Goal: Transaction & Acquisition: Purchase product/service

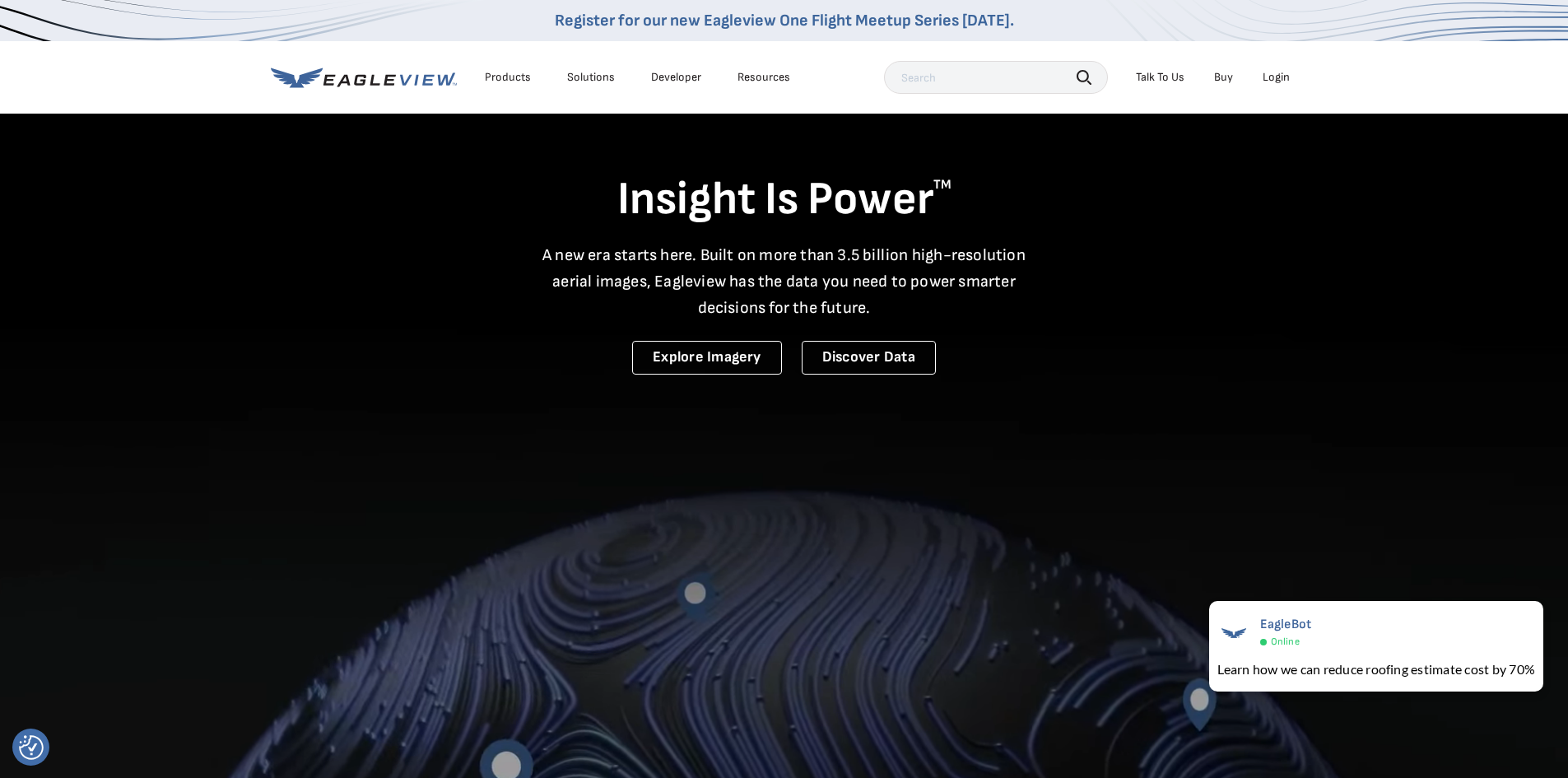
click at [1281, 80] on div "Login" at bounding box center [1275, 78] width 27 height 15
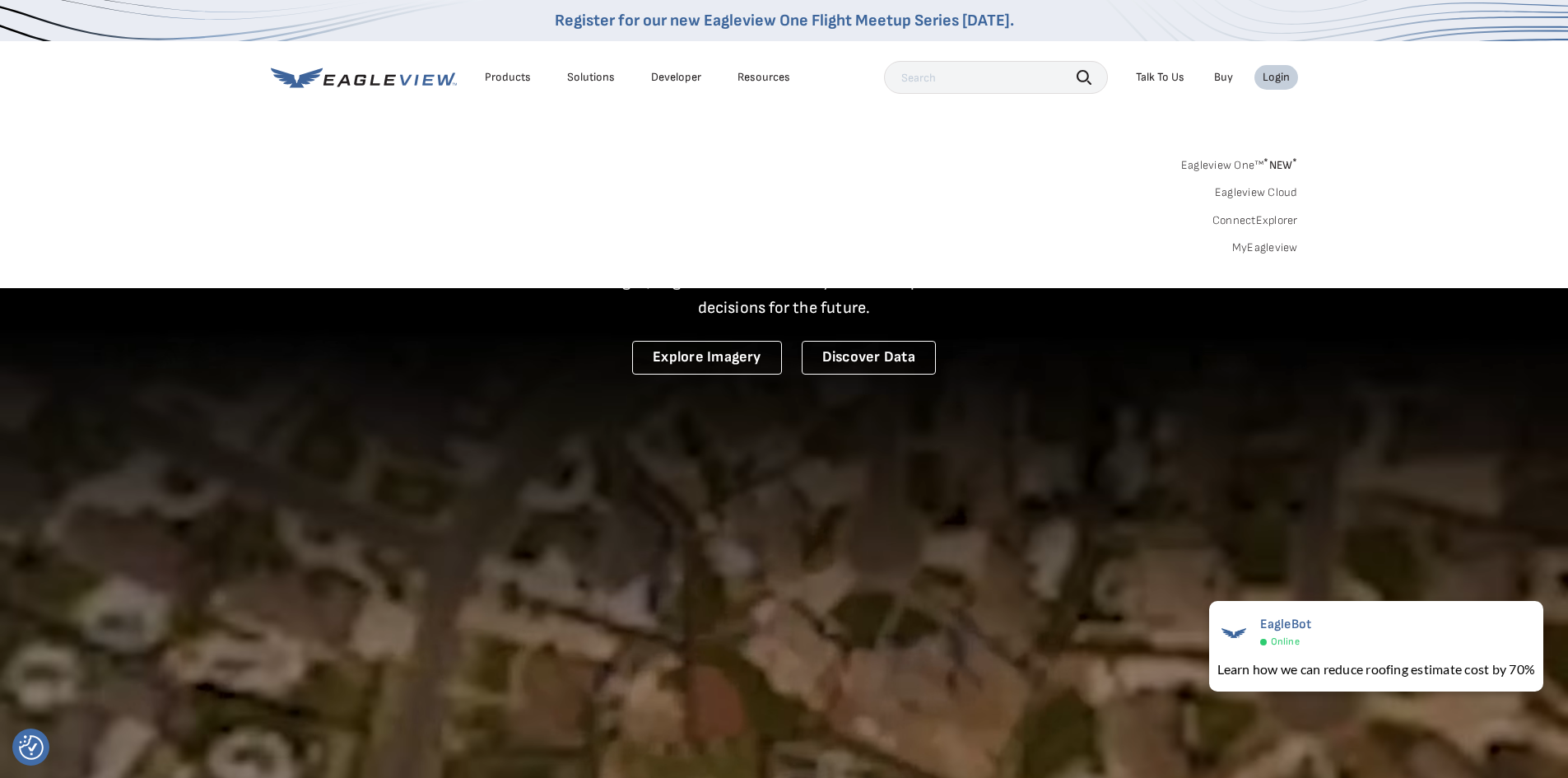
click at [1287, 248] on link "MyEagleview" at bounding box center [1265, 248] width 66 height 15
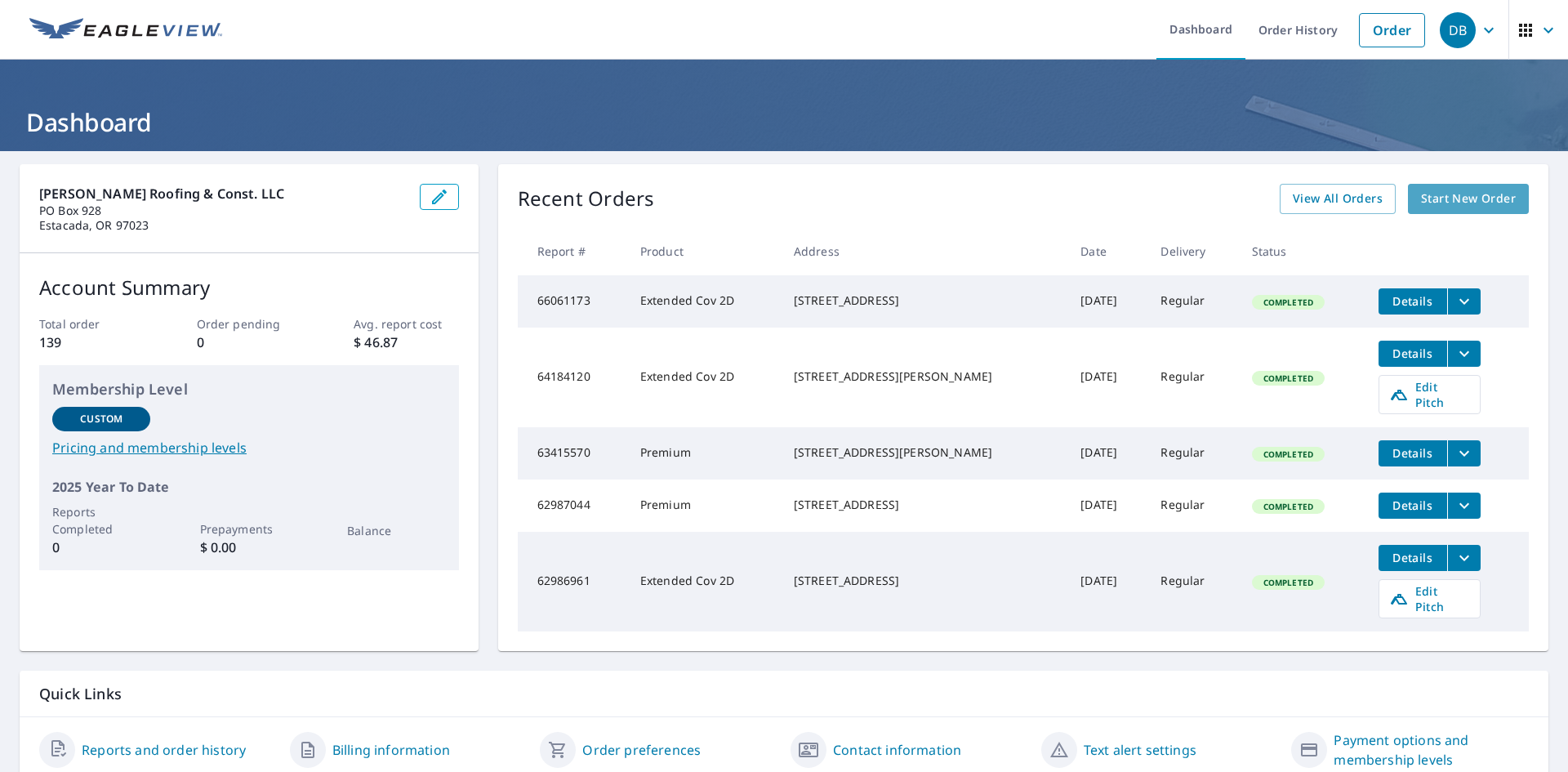
click at [1441, 205] on span "Start New Order" at bounding box center [1468, 199] width 94 height 21
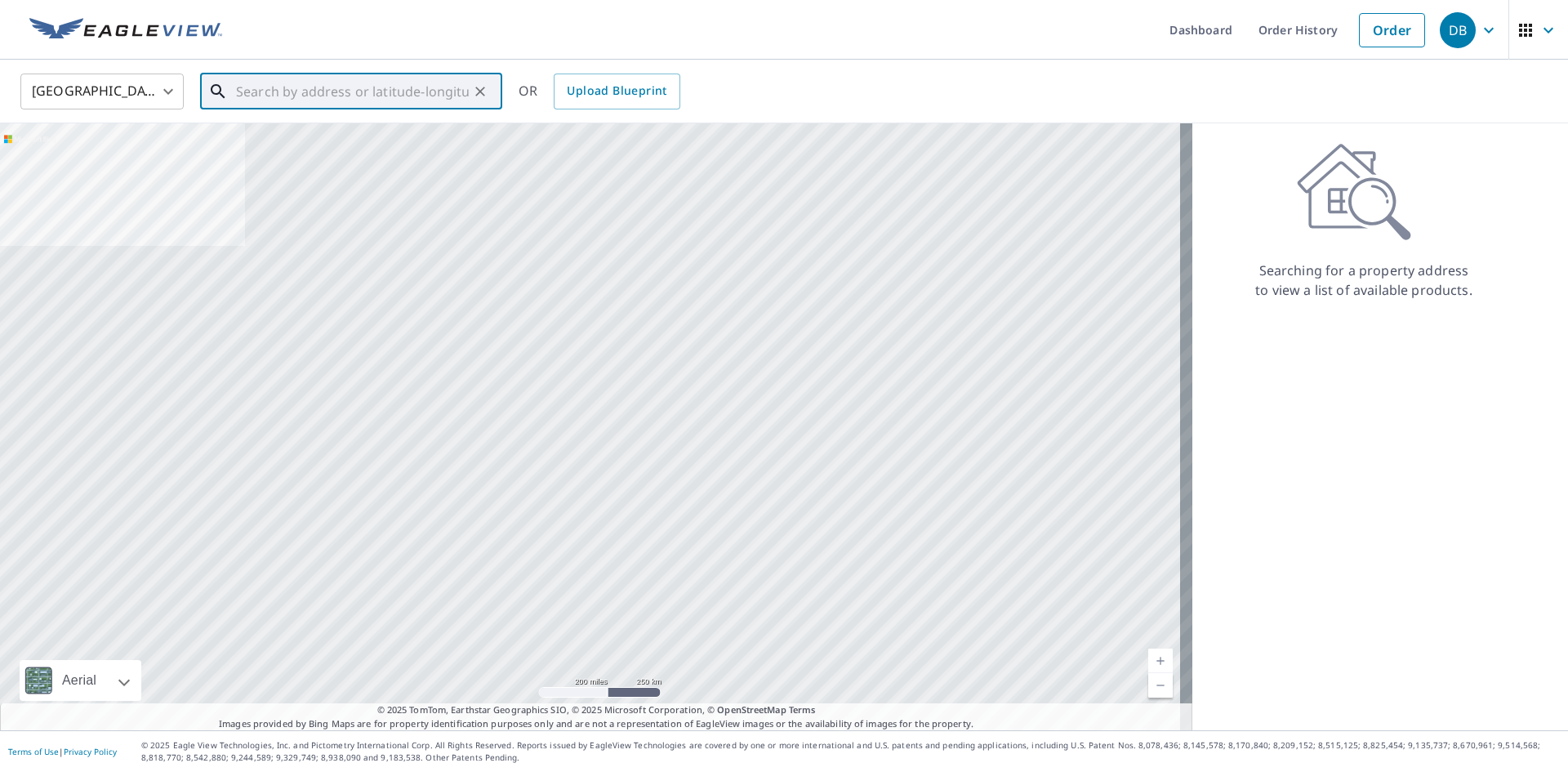
click at [409, 90] on input "text" at bounding box center [353, 92] width 233 height 46
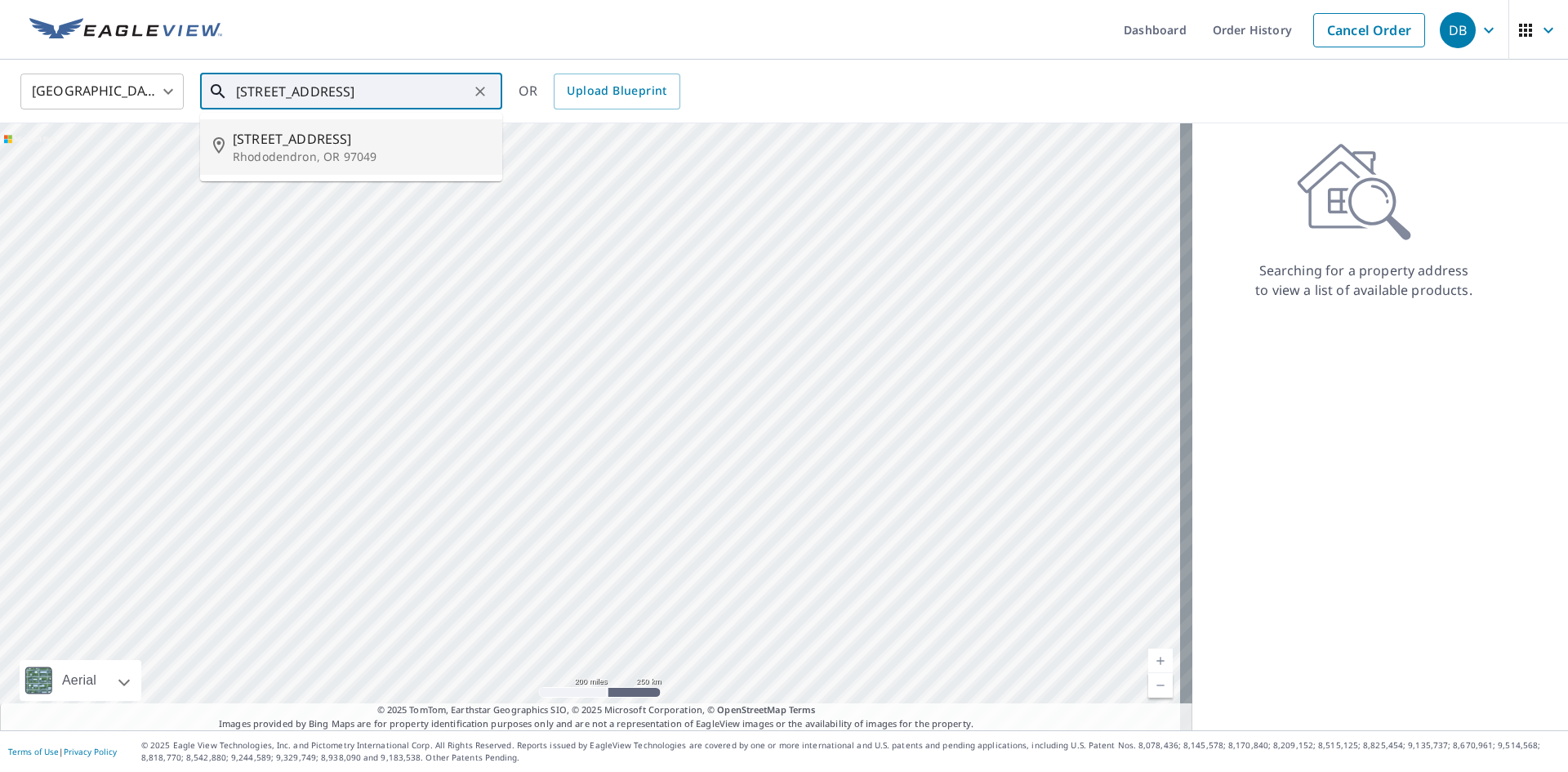
click at [355, 141] on span "[STREET_ADDRESS]" at bounding box center [361, 139] width 257 height 20
type input "[STREET_ADDRESS]"
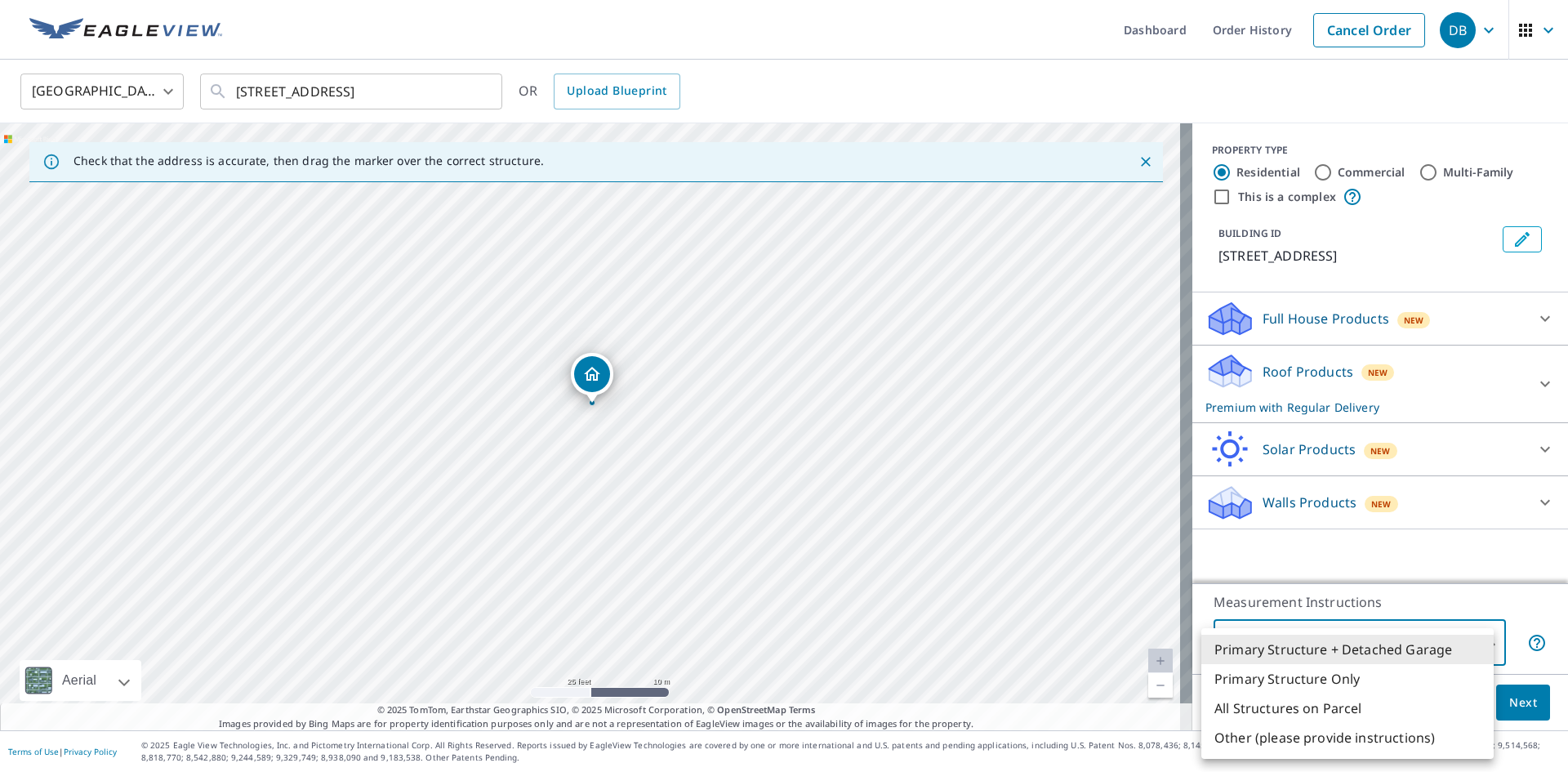
click at [1470, 656] on body "DB DB Dashboard Order History Cancel Order DB [GEOGRAPHIC_DATA] [GEOGRAPHIC_DAT…" at bounding box center [784, 386] width 1568 height 772
click at [1442, 678] on li "Primary Structure Only" at bounding box center [1347, 678] width 292 height 30
type input "2"
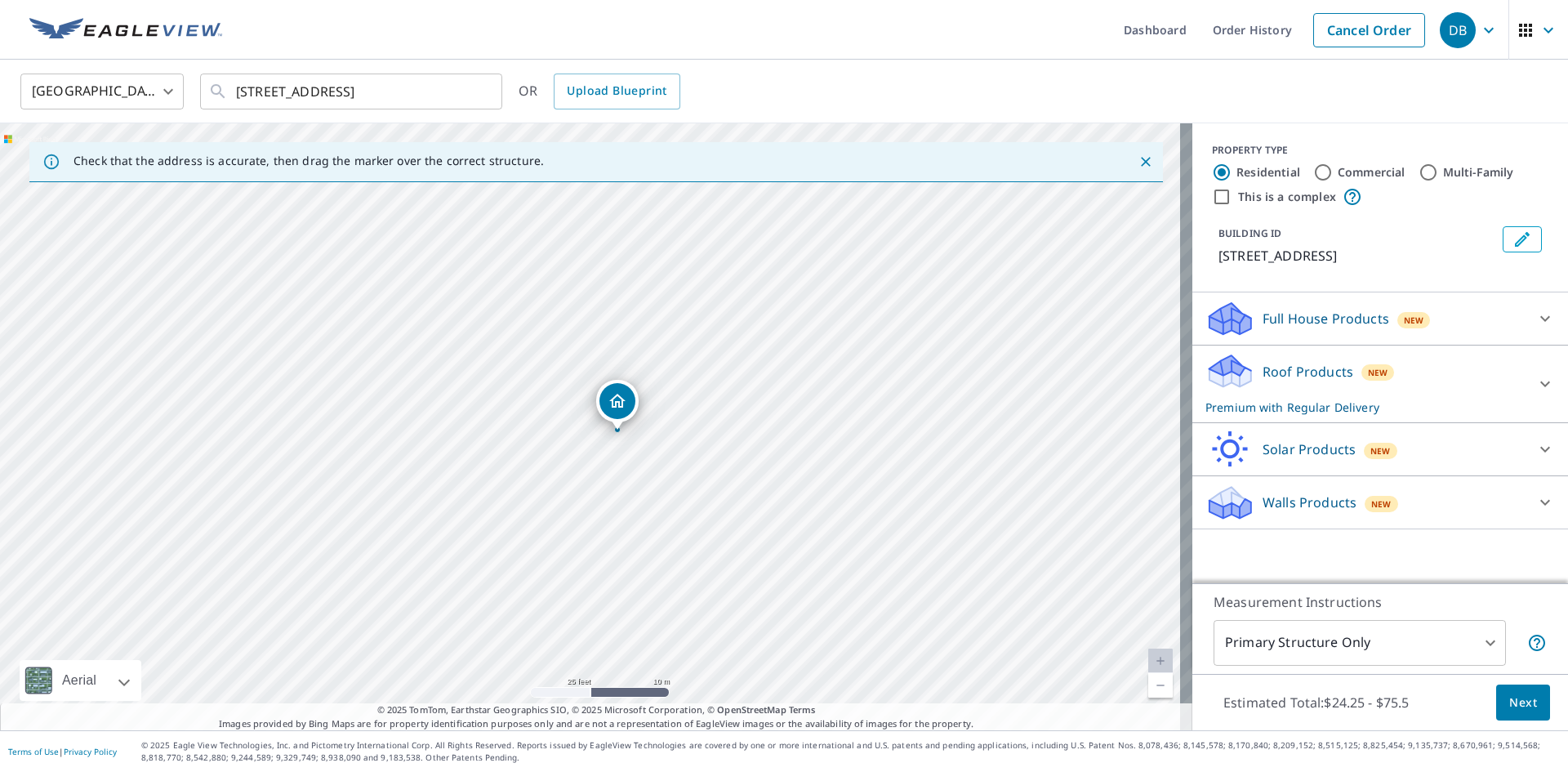
drag, startPoint x: 589, startPoint y: 421, endPoint x: 616, endPoint y: 427, distance: 27.7
click at [1513, 705] on span "Next" at bounding box center [1524, 702] width 28 height 21
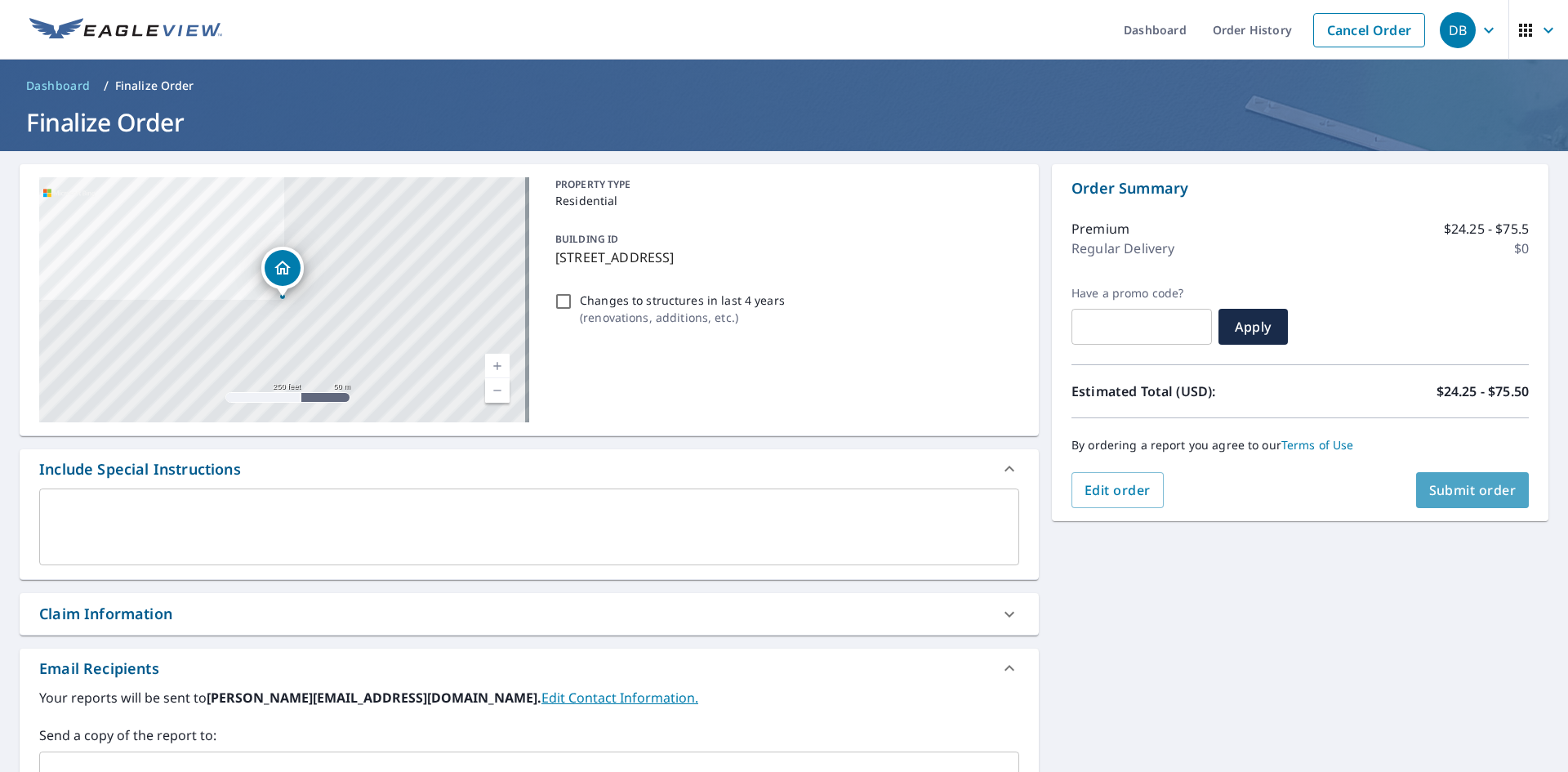
click at [1474, 492] on span "Submit order" at bounding box center [1473, 490] width 88 height 18
checkbox input "true"
